Goal: Task Accomplishment & Management: Use online tool/utility

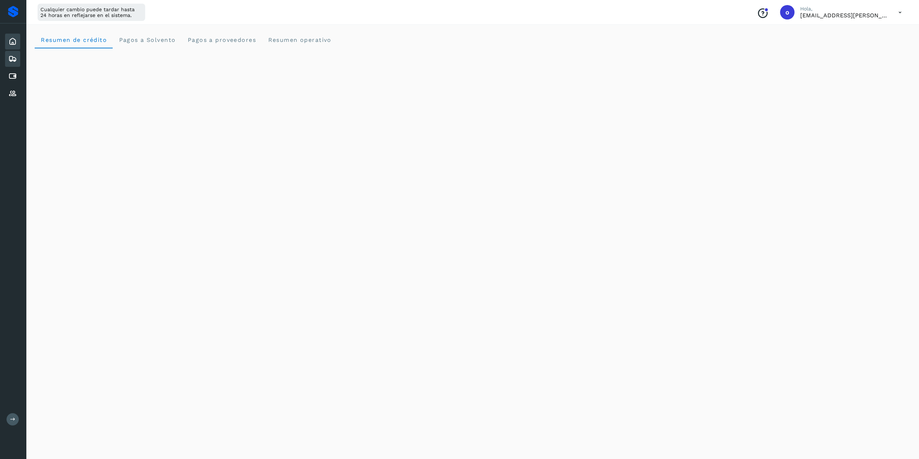
click at [14, 58] on icon at bounding box center [12, 58] width 9 height 9
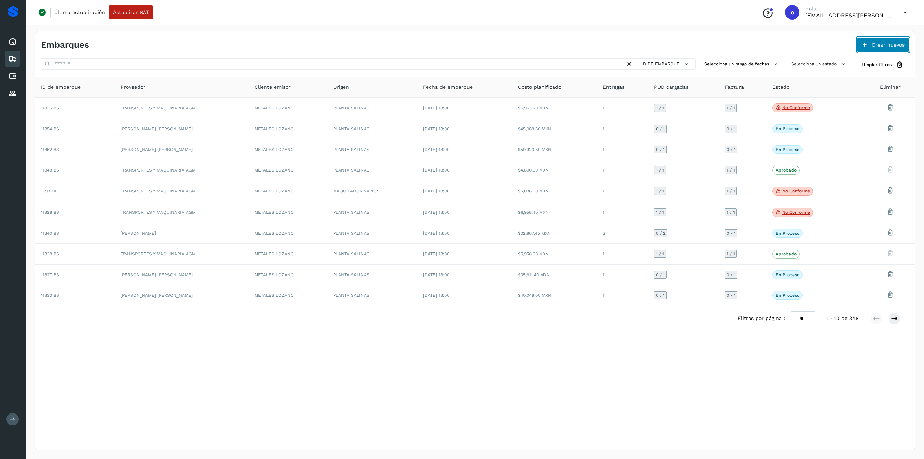
click at [897, 43] on span "Crear nuevos" at bounding box center [888, 44] width 33 height 5
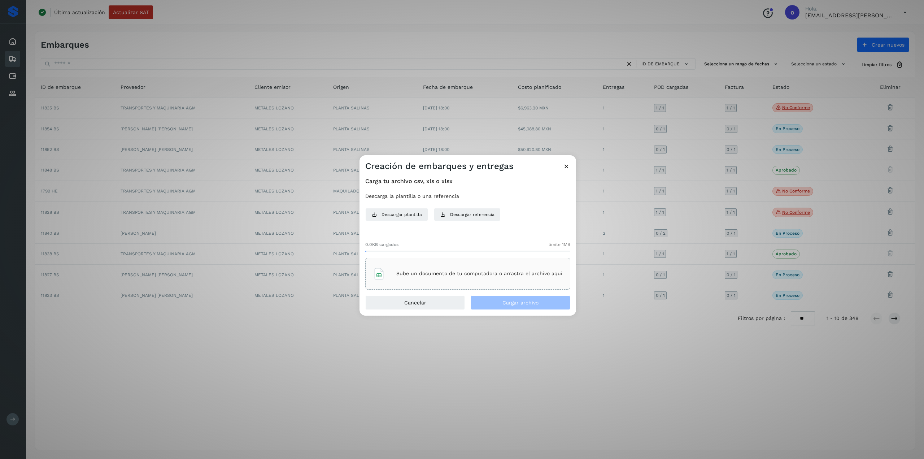
click at [459, 274] on p "Sube un documento de tu computadora o arrastra el archivo aquí" at bounding box center [479, 273] width 166 height 6
click at [544, 299] on button "Cargar archivo" at bounding box center [521, 302] width 100 height 14
